Goal: Transaction & Acquisition: Book appointment/travel/reservation

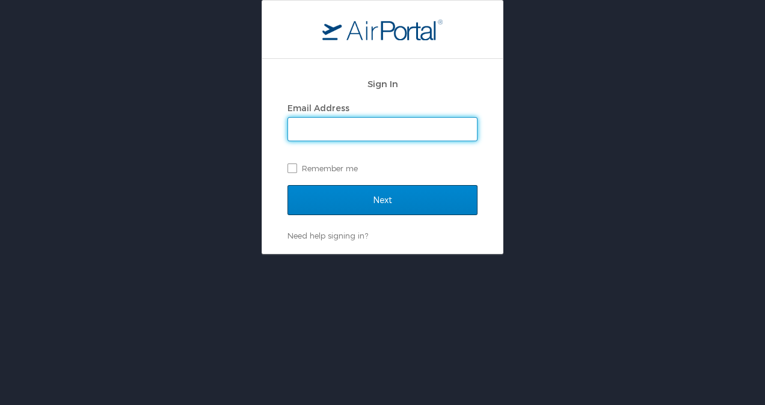
type input "[PERSON_NAME][EMAIL_ADDRESS][PERSON_NAME][DOMAIN_NAME]"
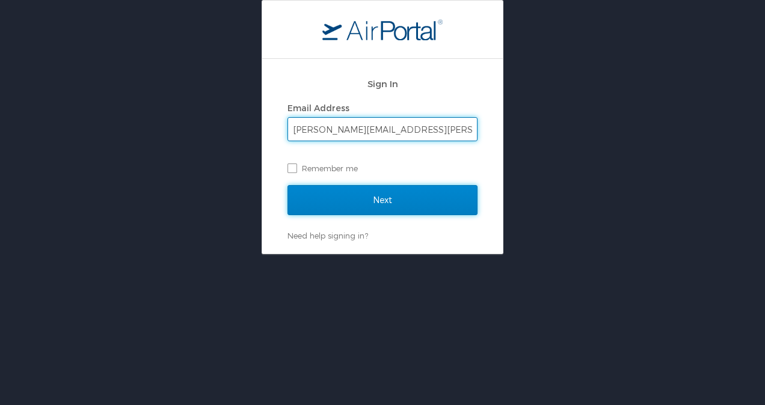
click at [357, 201] on input "Next" at bounding box center [383, 200] width 190 height 30
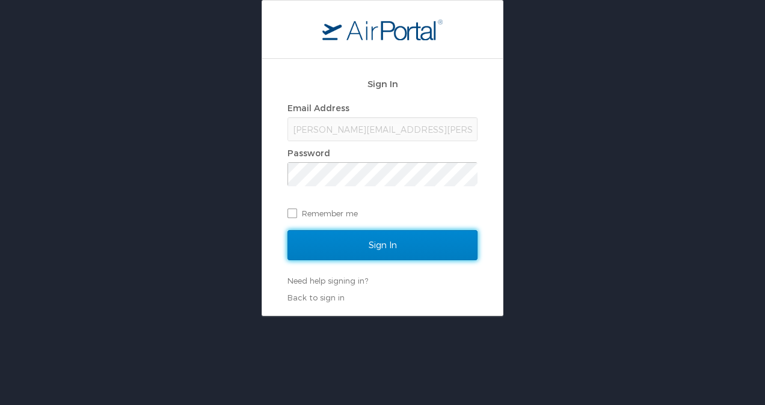
click at [348, 251] on input "Sign In" at bounding box center [383, 245] width 190 height 30
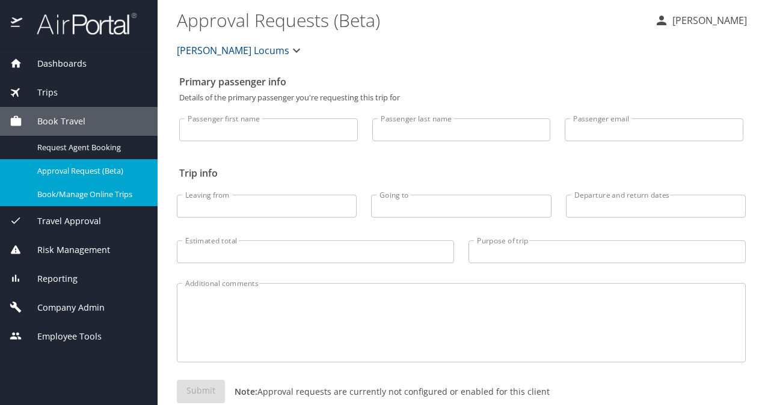
click at [71, 192] on span "Book/Manage Online Trips" at bounding box center [90, 194] width 106 height 11
